Goal: Information Seeking & Learning: Learn about a topic

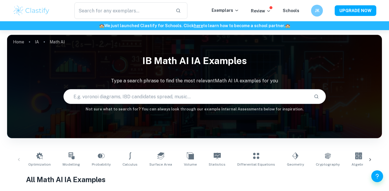
checkbox input "true"
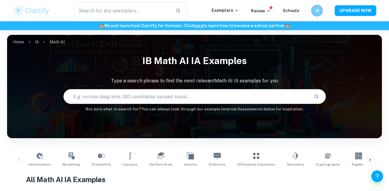
click at [371, 160] on icon at bounding box center [370, 160] width 6 height 6
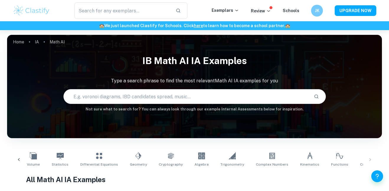
scroll to position [0, 157]
click at [371, 160] on div "Optimization Modelling Probability Calculus Surface Area Volume Statistics Diff…" at bounding box center [194, 159] width 365 height 19
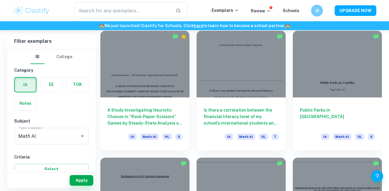
scroll to position [676, 0]
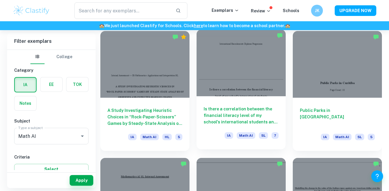
click at [236, 91] on div at bounding box center [241, 63] width 89 height 67
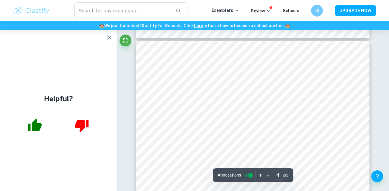
scroll to position [986, 0]
click at [37, 127] on icon "button" at bounding box center [35, 125] width 14 height 12
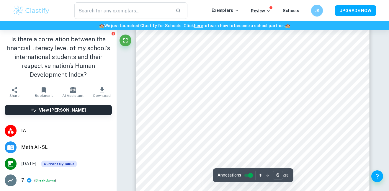
scroll to position [1698, 0]
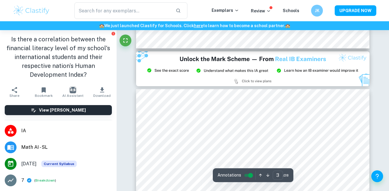
type input "2"
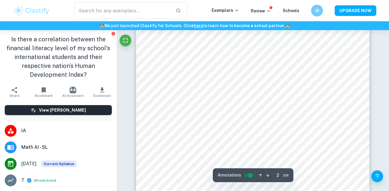
scroll to position [376, 0]
